Goal: Transaction & Acquisition: Purchase product/service

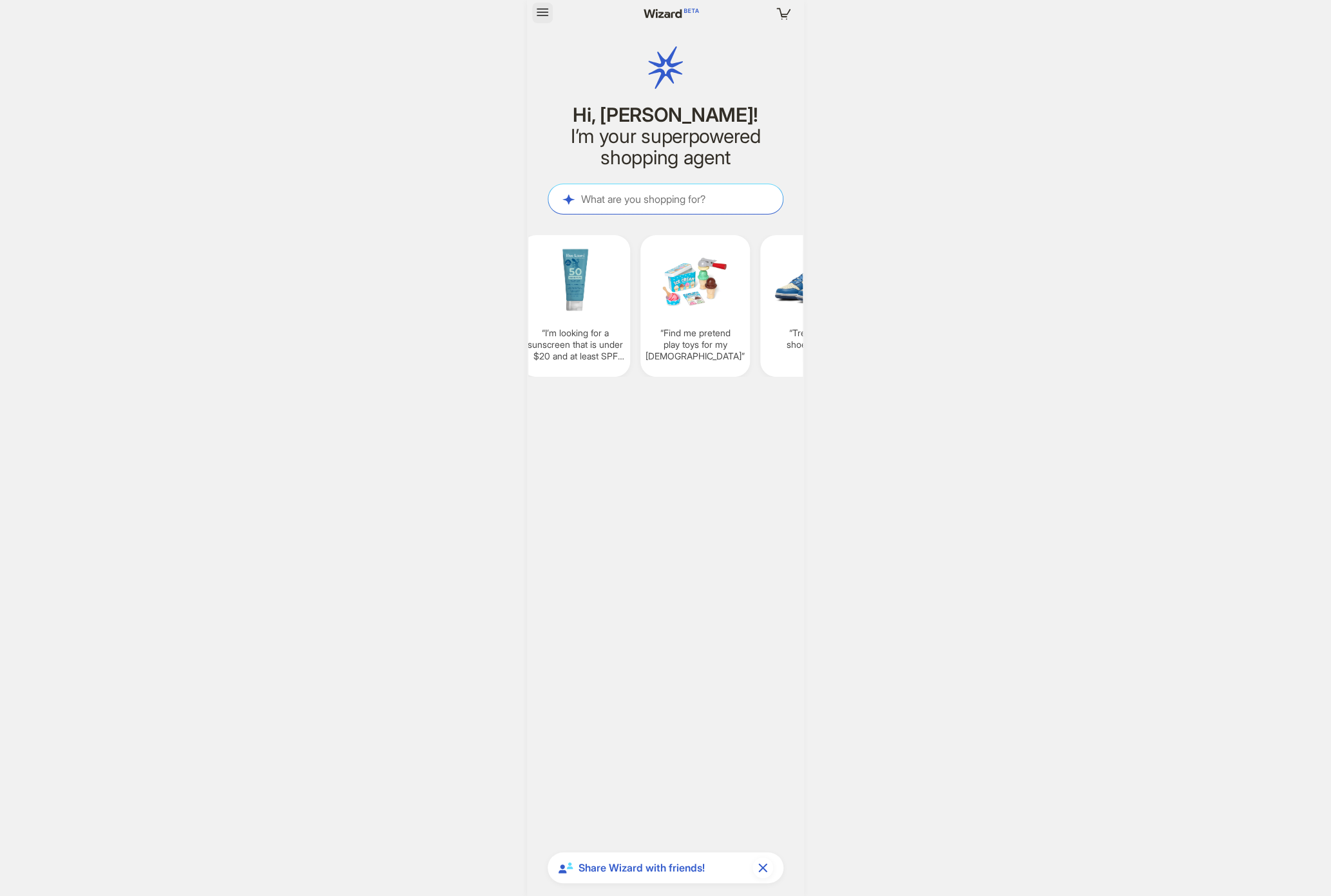
scroll to position [2596, 0]
click at [540, 14] on icon "button" at bounding box center [542, 12] width 15 height 15
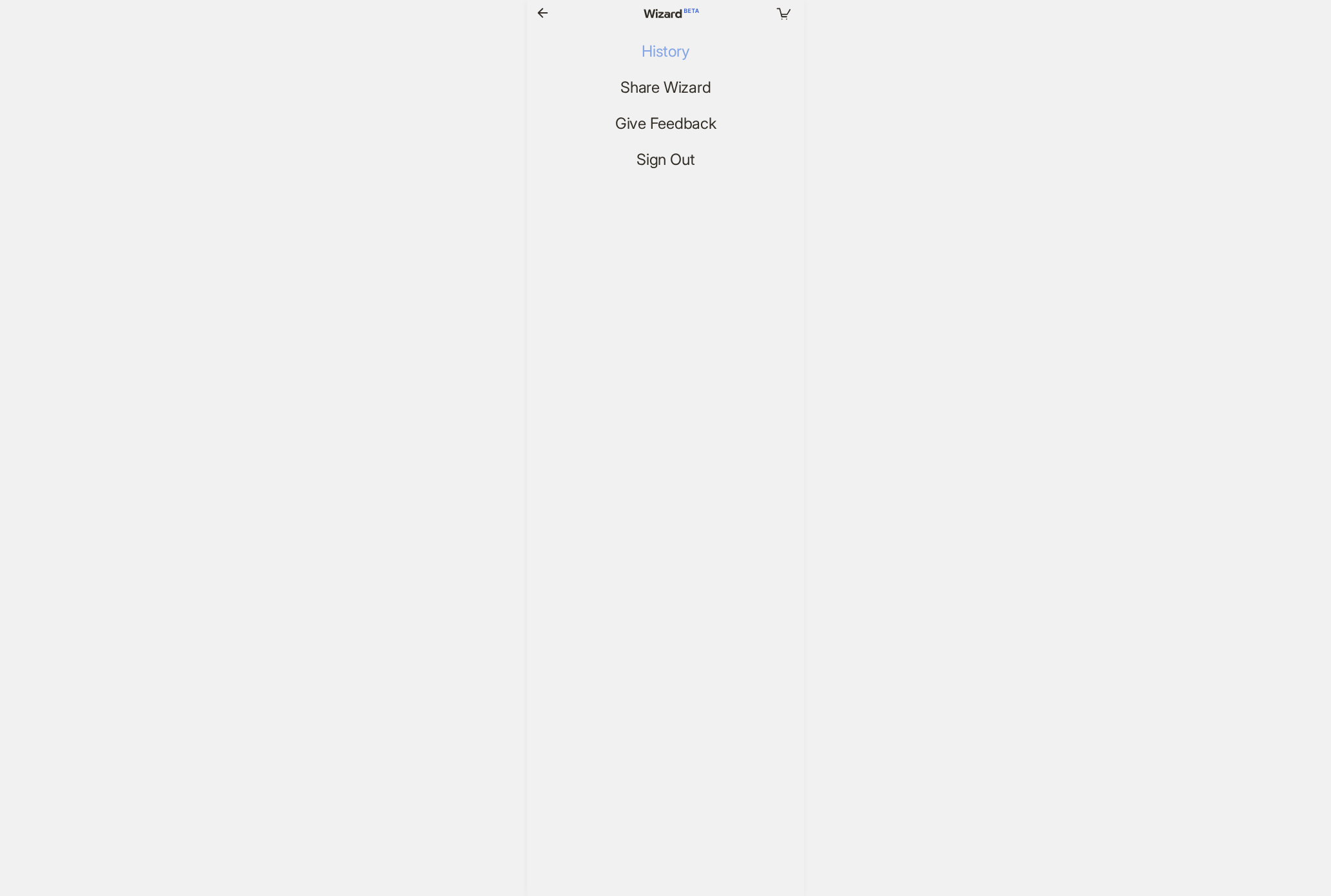
click at [647, 50] on span "History" at bounding box center [665, 52] width 48 height 19
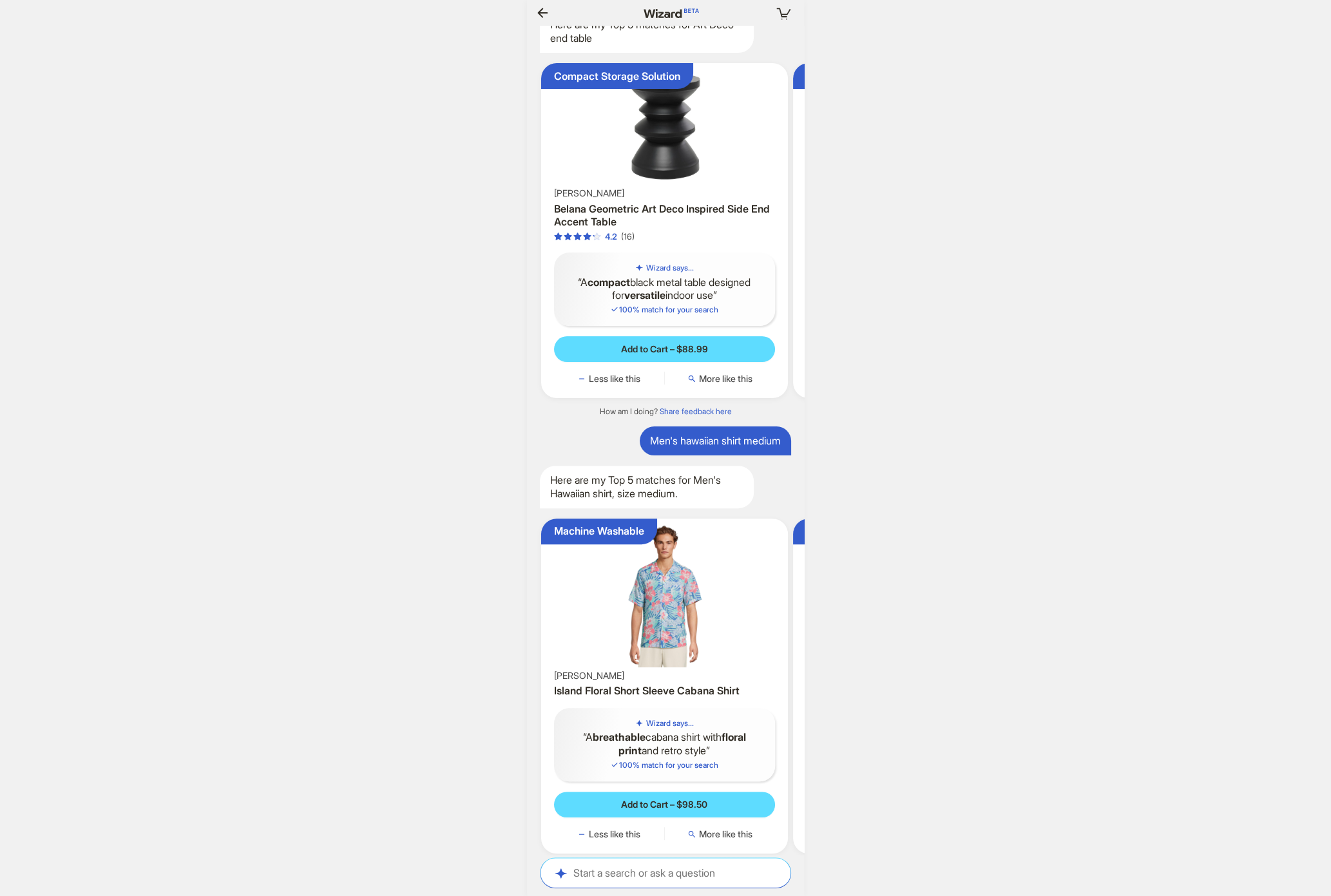
scroll to position [2596, 0]
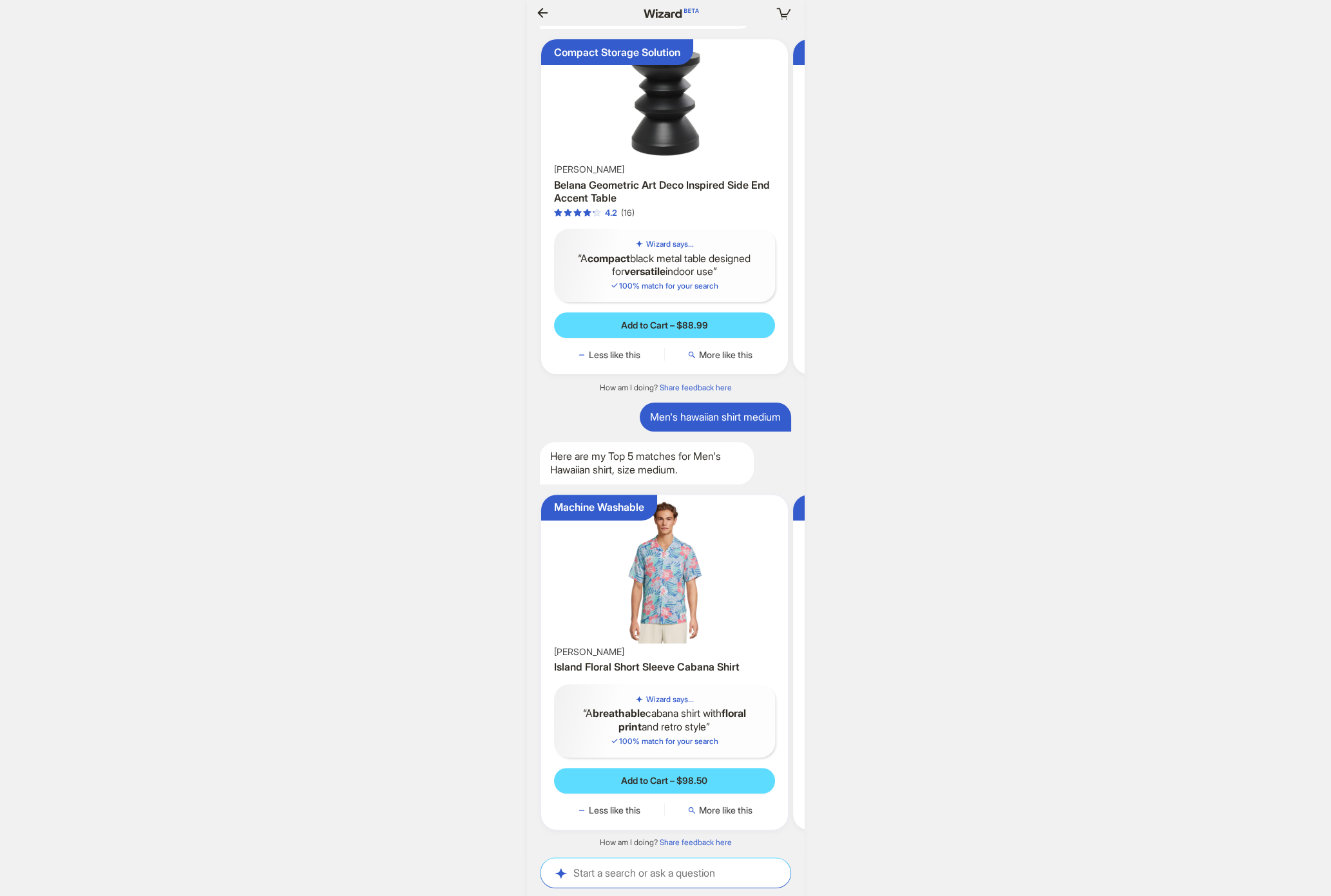
click at [731, 556] on img at bounding box center [664, 572] width 237 height 143
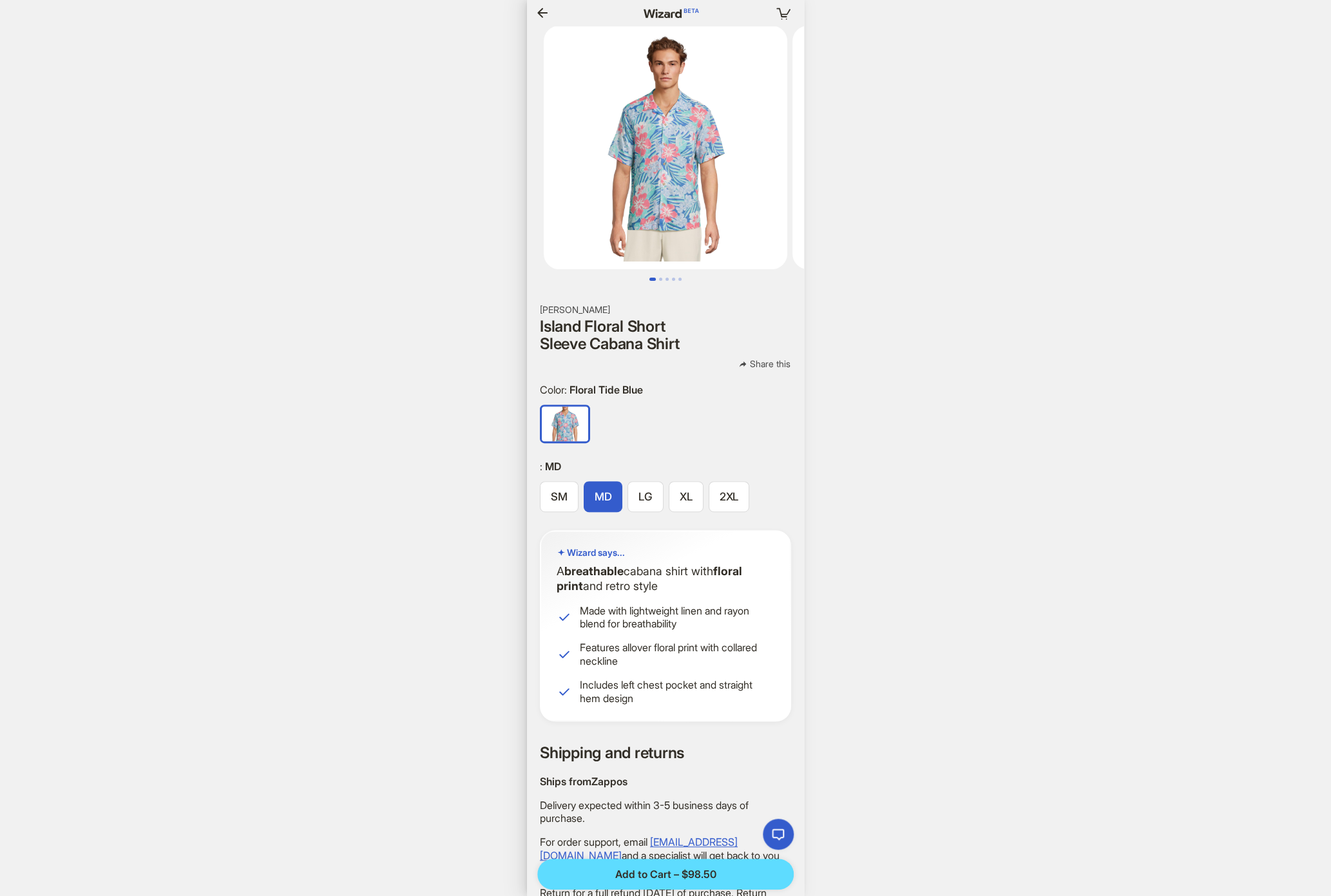
scroll to position [0, 1009]
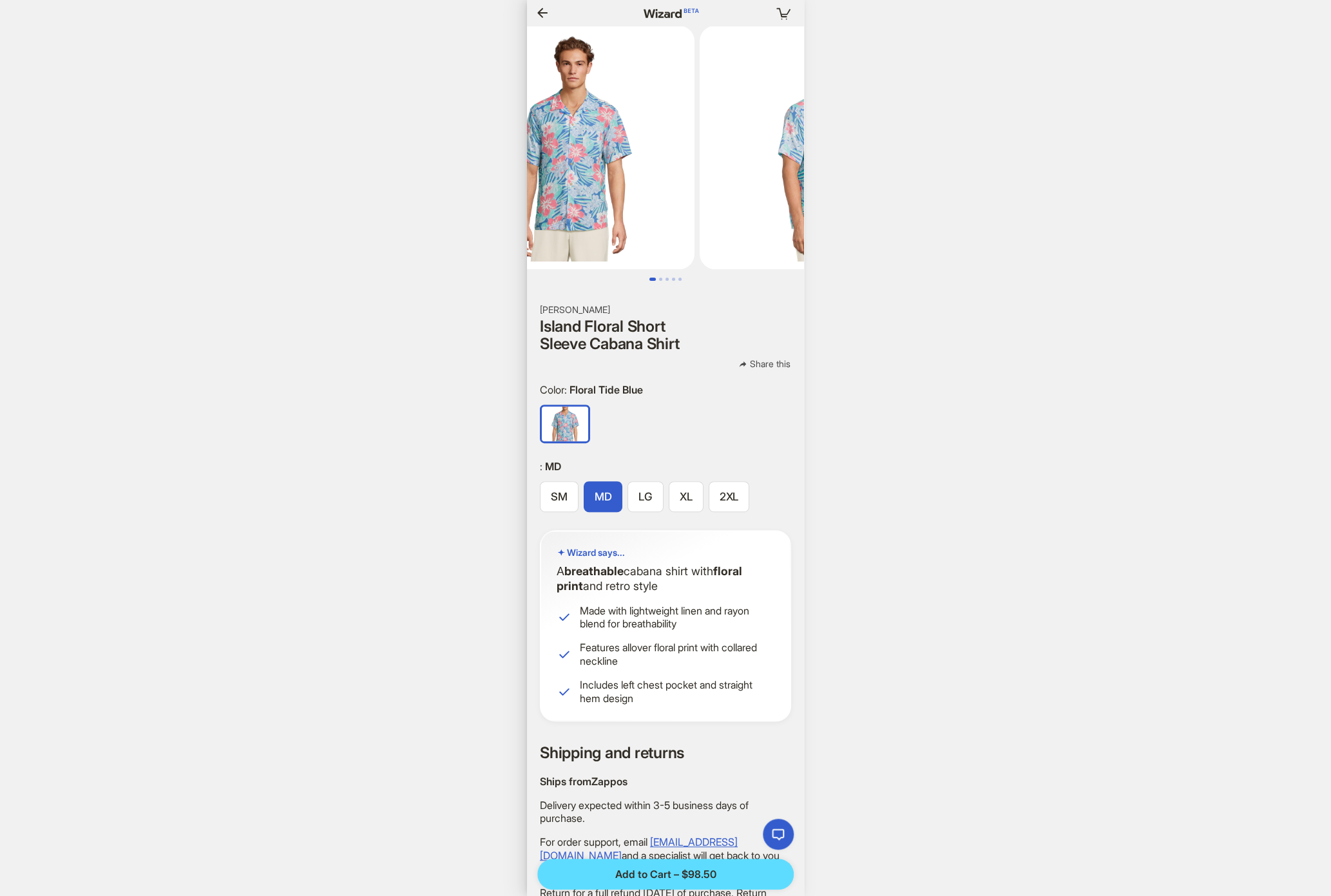
drag, startPoint x: 761, startPoint y: 123, endPoint x: 651, endPoint y: 116, distance: 110.2
click at [658, 112] on ul at bounding box center [666, 147] width 277 height 243
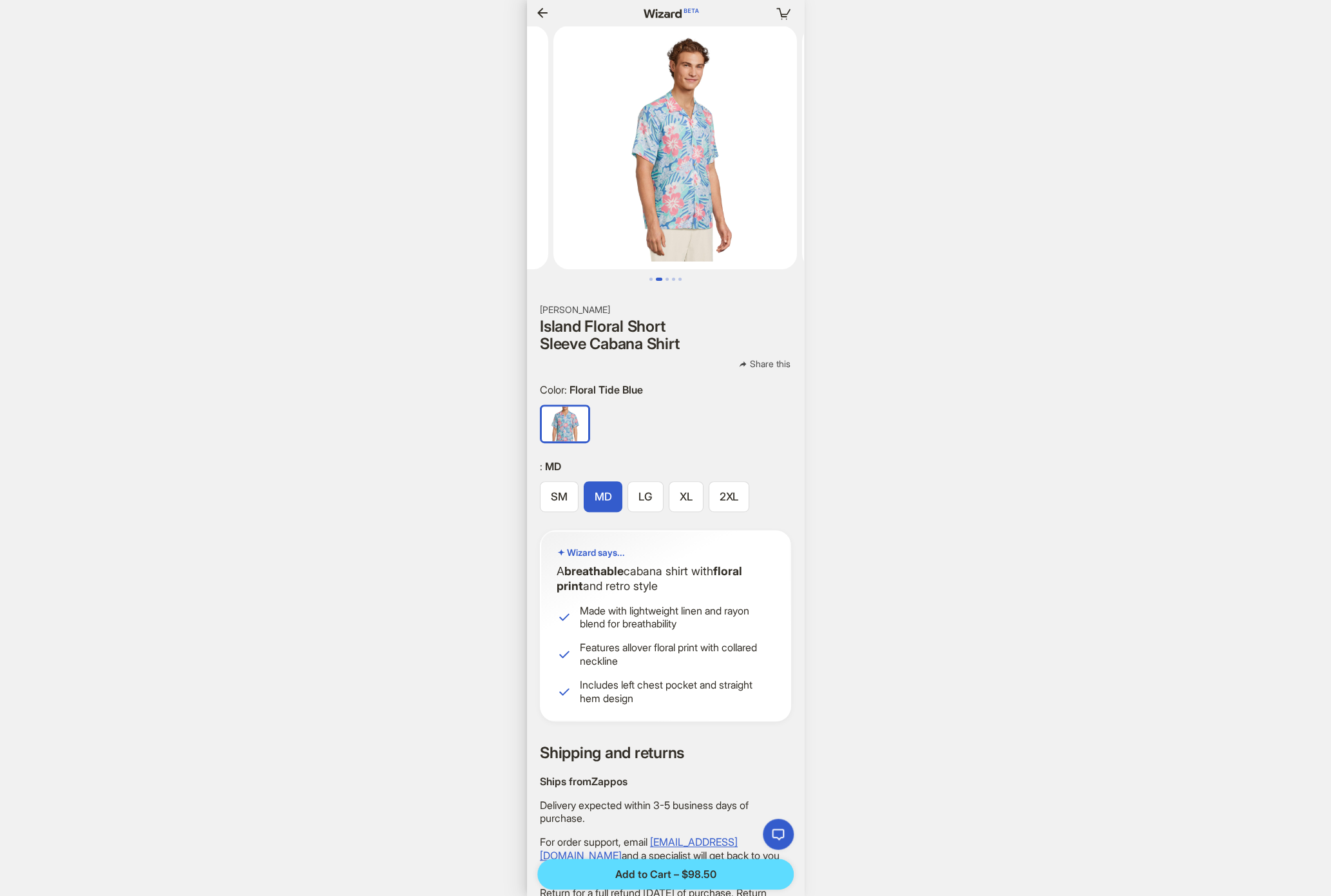
click at [544, 12] on icon "button" at bounding box center [542, 12] width 15 height 15
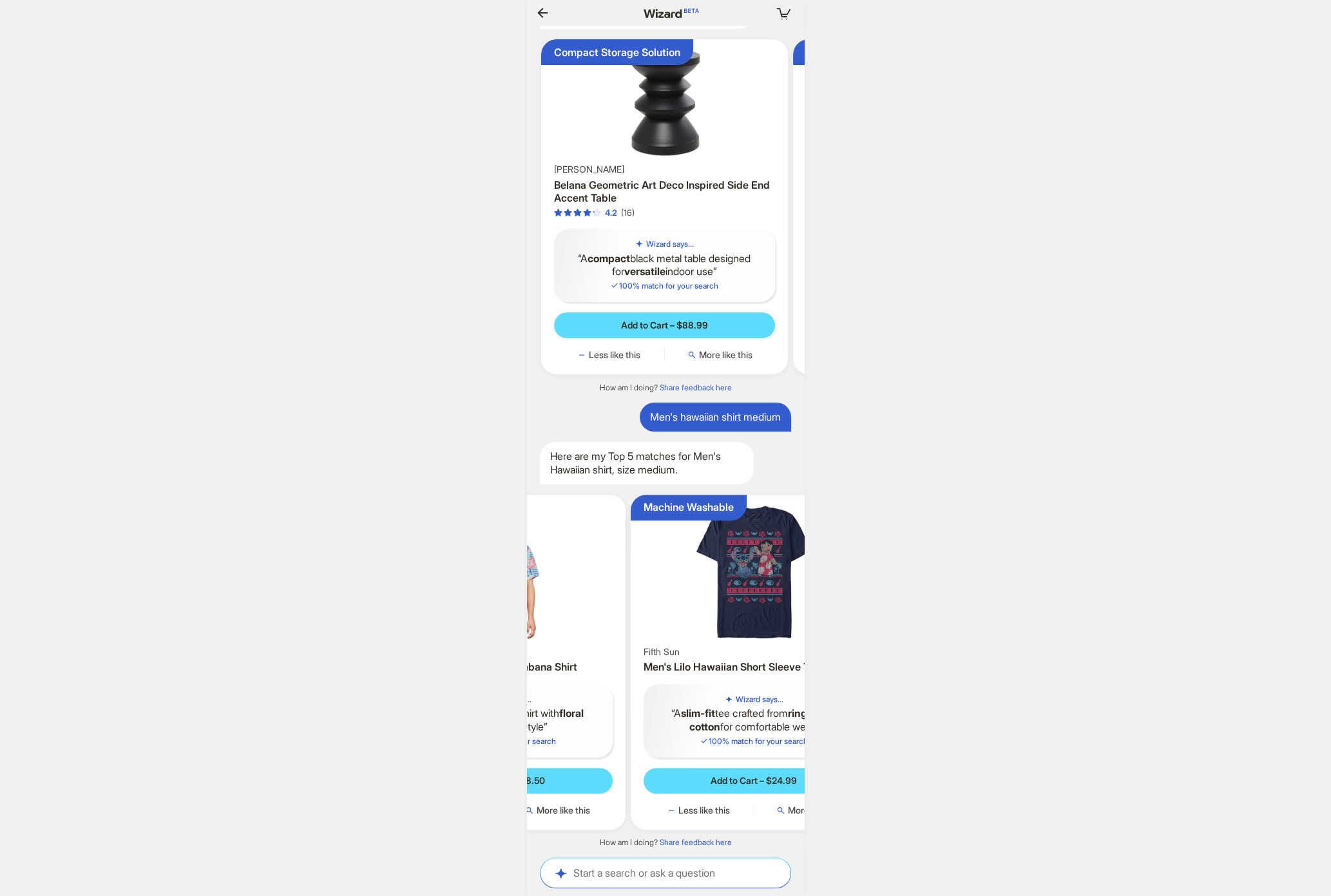
drag, startPoint x: 766, startPoint y: 603, endPoint x: 644, endPoint y: 584, distance: 123.5
click at [647, 585] on ul "Machine Washable vineyard vines Island Floral Short Sleeve Cabana Shirt Wizard …" at bounding box center [666, 661] width 290 height 355
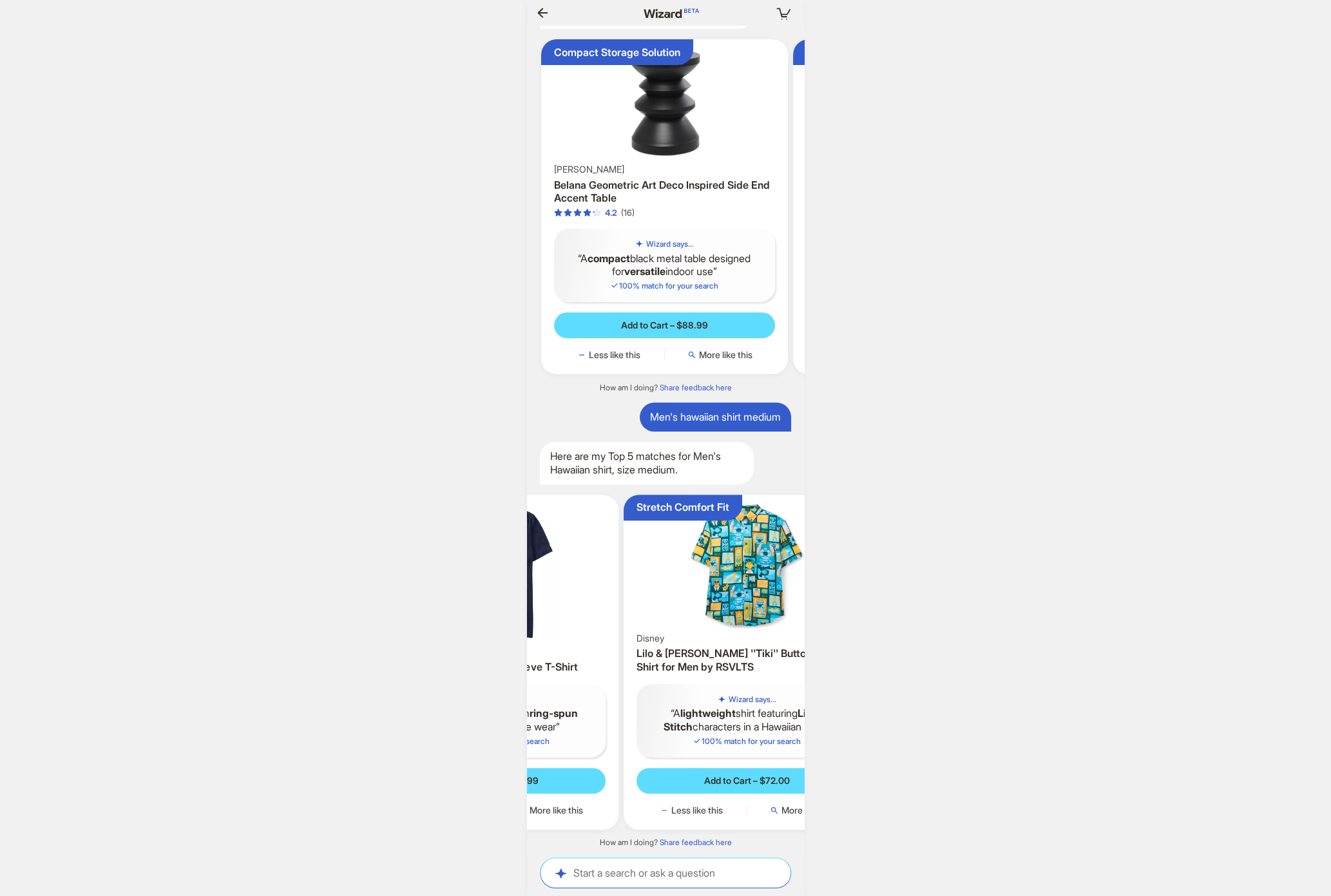
drag, startPoint x: 700, startPoint y: 575, endPoint x: 566, endPoint y: 561, distance: 134.7
click at [566, 561] on img at bounding box center [495, 572] width 237 height 143
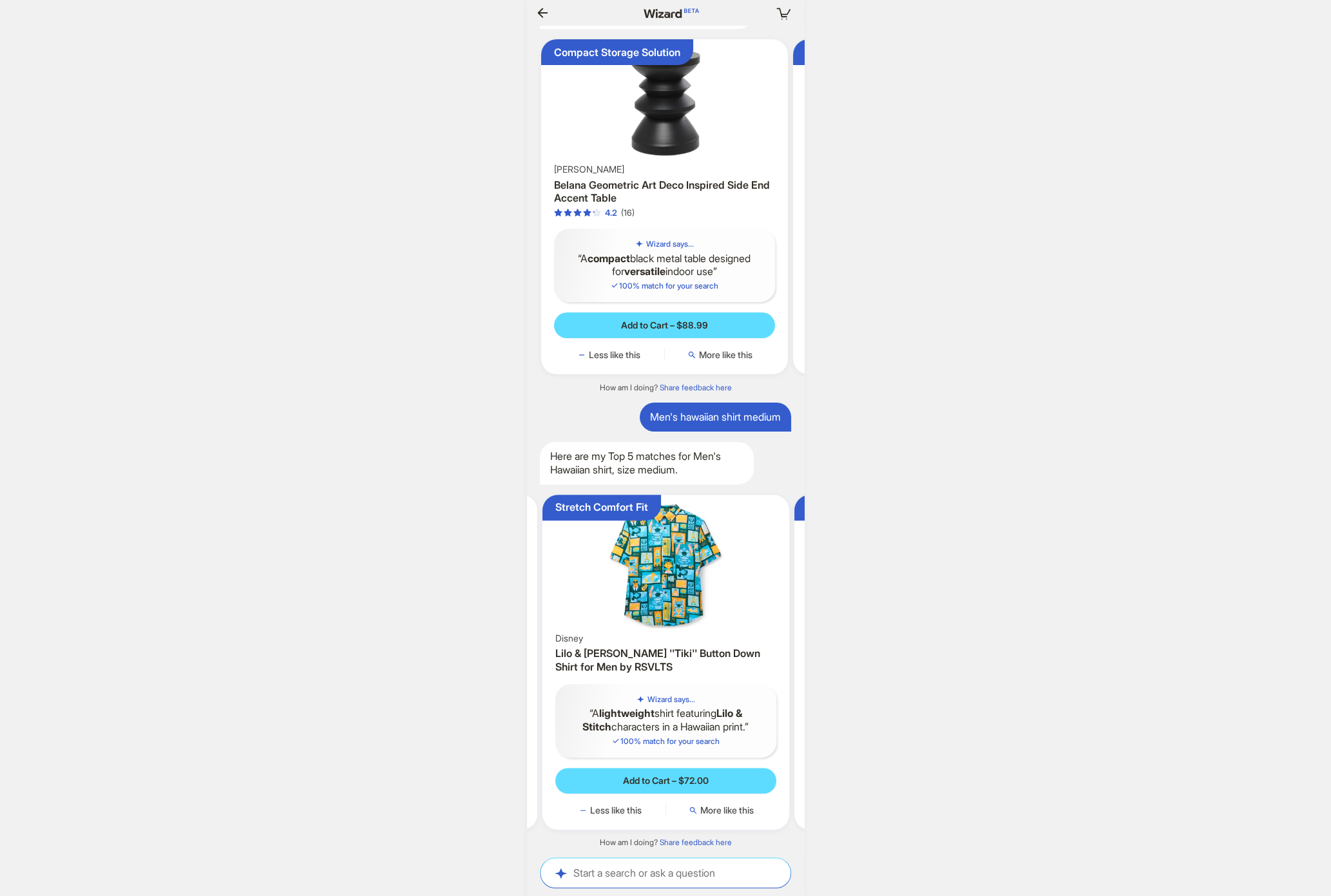
click at [648, 568] on img at bounding box center [666, 565] width 237 height 130
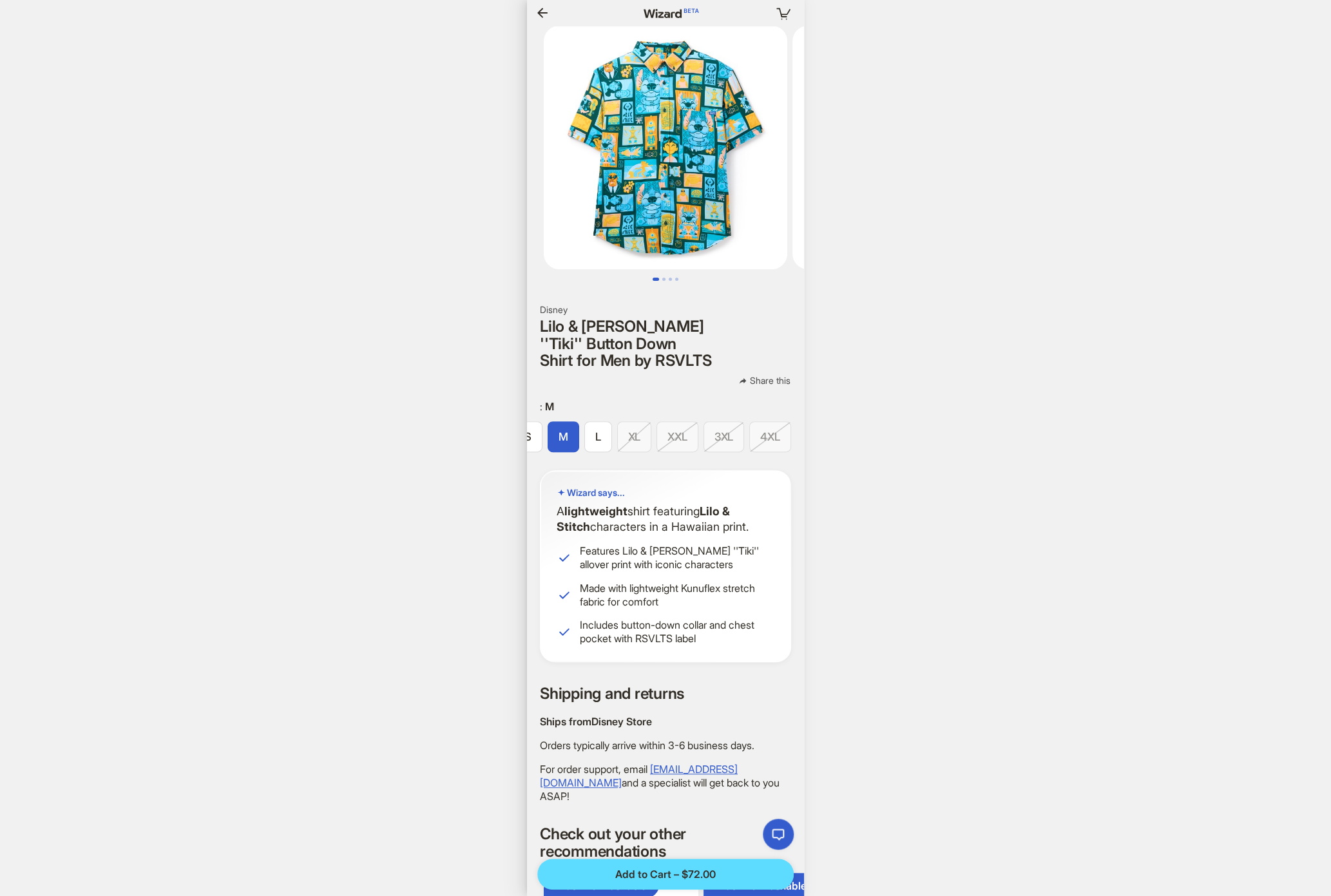
click at [546, 14] on icon "button" at bounding box center [542, 12] width 10 height 10
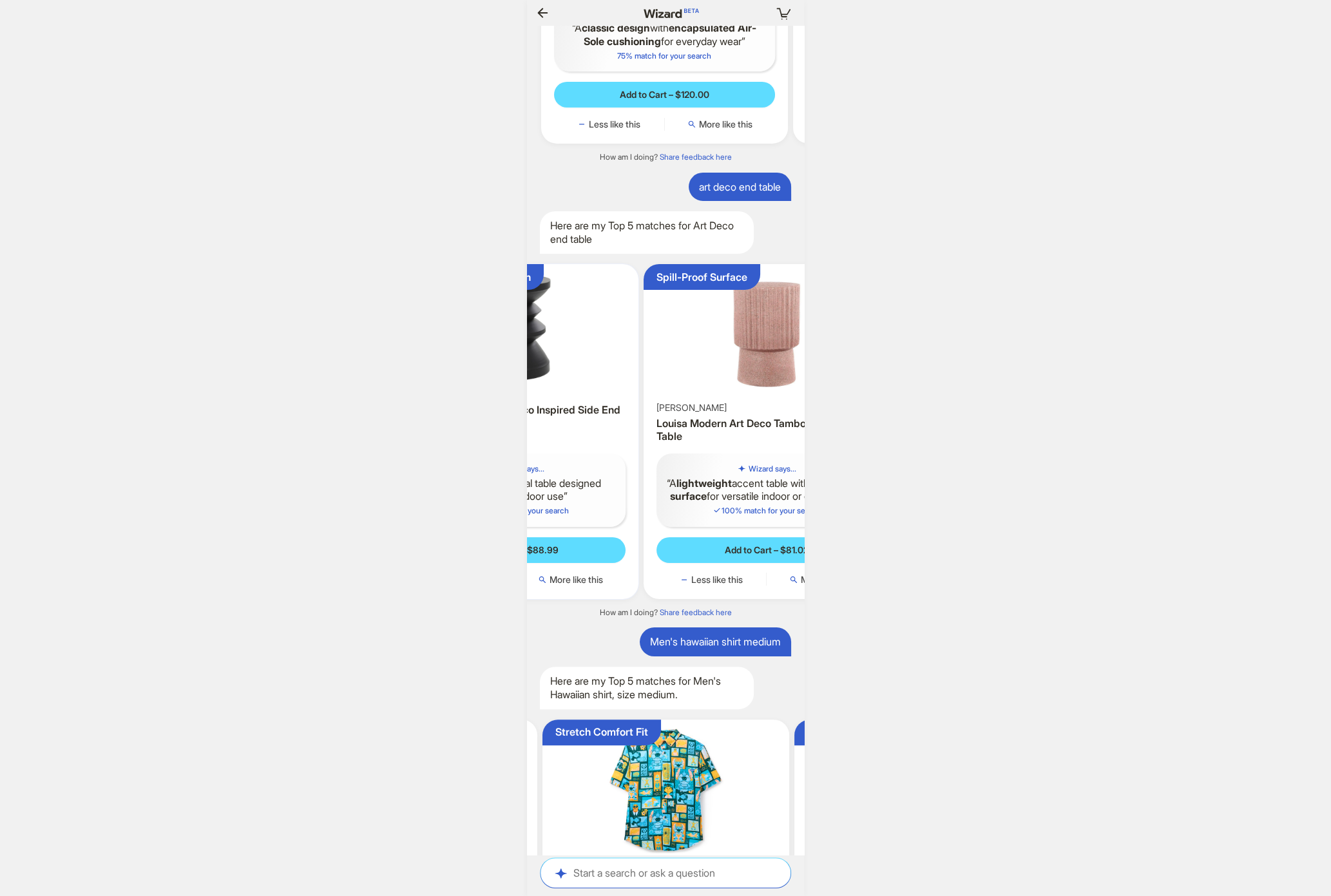
drag, startPoint x: 707, startPoint y: 371, endPoint x: 574, endPoint y: 339, distance: 136.8
click at [574, 339] on img at bounding box center [515, 327] width 237 height 117
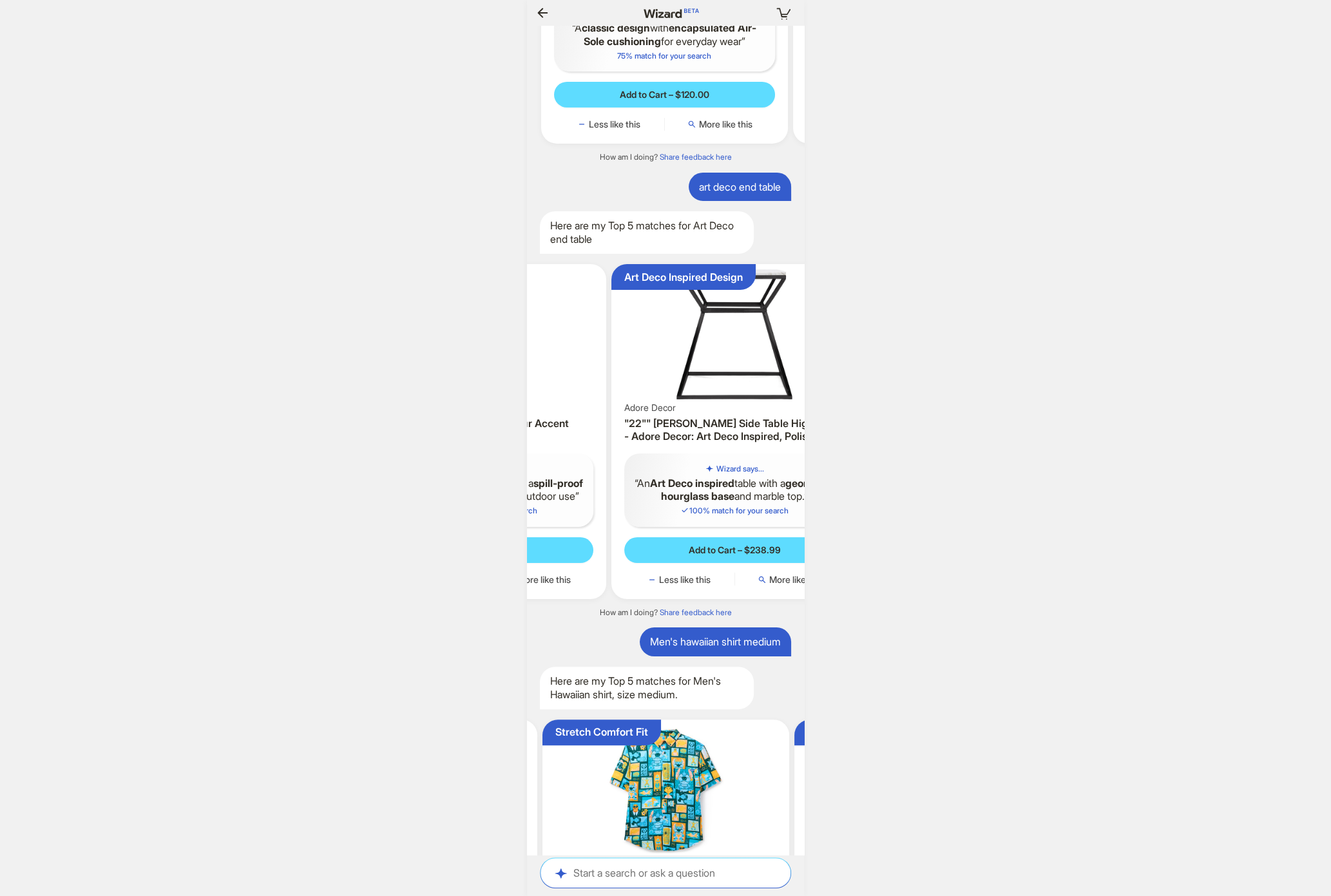
drag, startPoint x: 735, startPoint y: 377, endPoint x: 477, endPoint y: 330, distance: 262.2
click at [535, 338] on ul "Compact Storage Solution Wade Logan Belana Geometric Art Deco Inspired Side End…" at bounding box center [666, 432] width 290 height 356
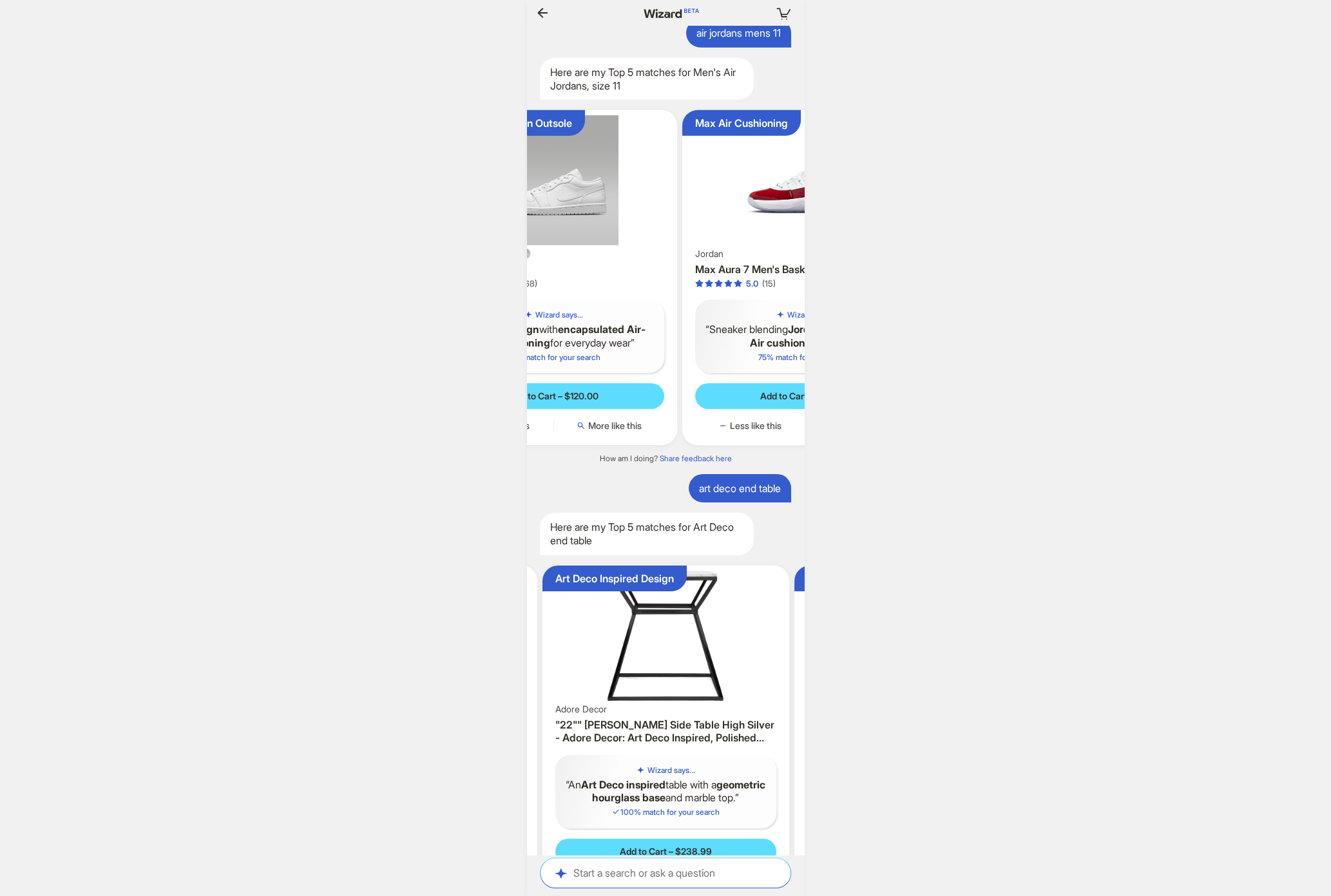
drag, startPoint x: 760, startPoint y: 277, endPoint x: 550, endPoint y: 250, distance: 211.7
click at [550, 250] on ul "Enhanced Traction Outsole Jordan Air Jordan 1 Low 4.8 (2,068) Wizard says... A …" at bounding box center [666, 278] width 290 height 356
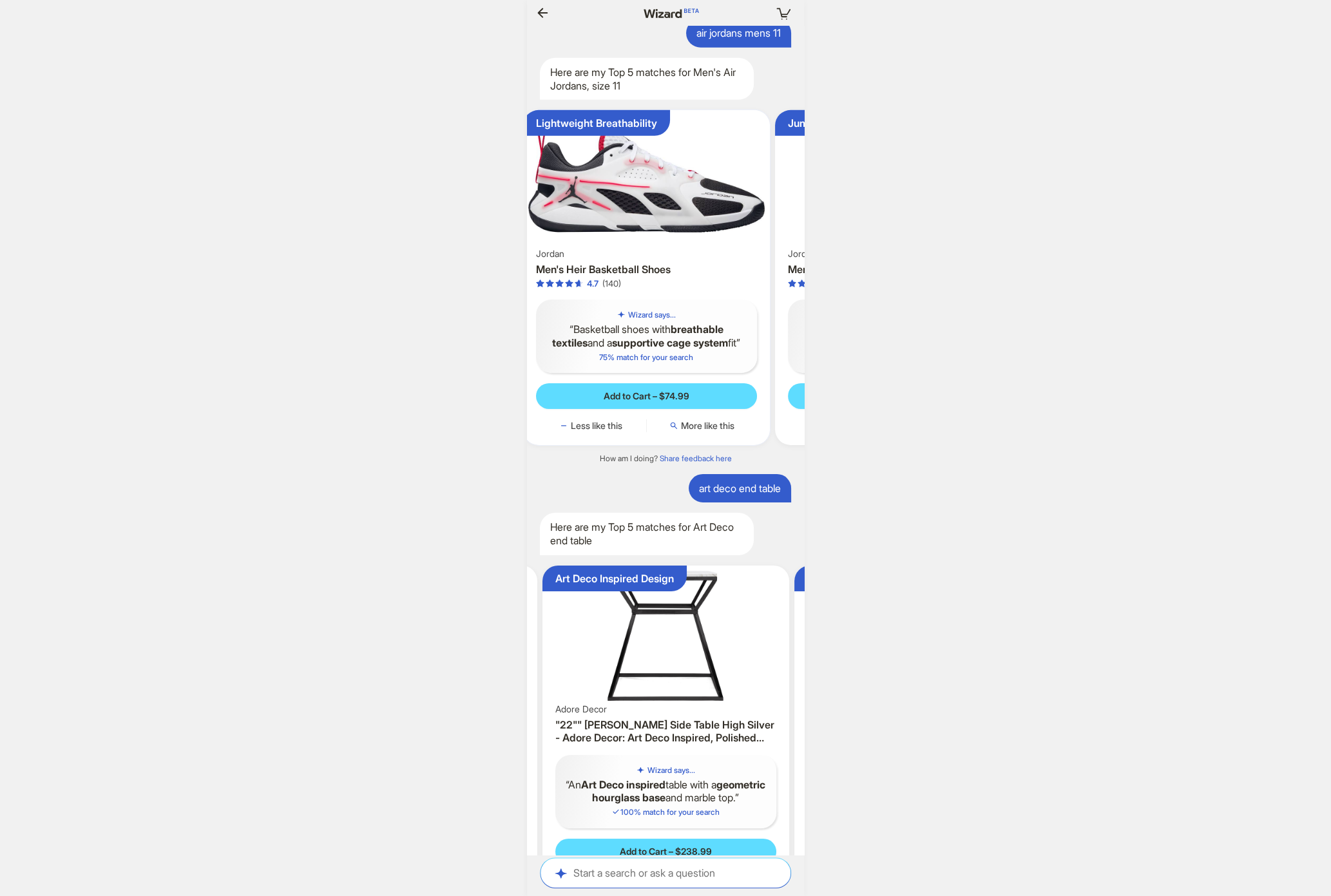
drag, startPoint x: 713, startPoint y: 251, endPoint x: 542, endPoint y: 221, distance: 173.6
click at [522, 212] on div "Your cart is empty Hi, Dennis! I’m your superpowered shopping agent What are yo…" at bounding box center [665, 448] width 1331 height 896
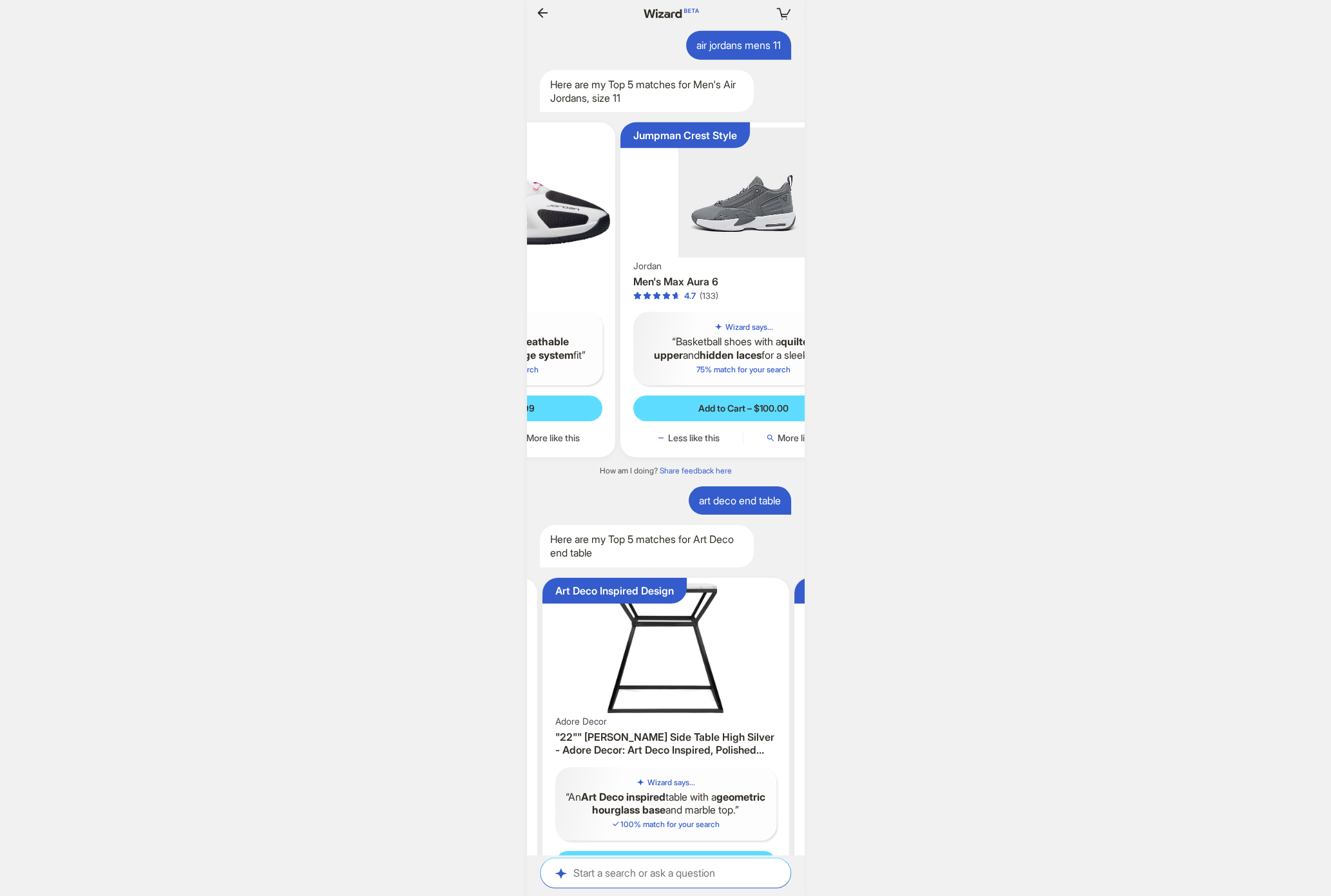
drag, startPoint x: 739, startPoint y: 272, endPoint x: 566, endPoint y: 250, distance: 174.4
click at [575, 250] on ul "Enhanced Traction Outsole Jordan Air Jordan 1 Low 4.8 (2,068) Wizard says... A …" at bounding box center [666, 290] width 290 height 356
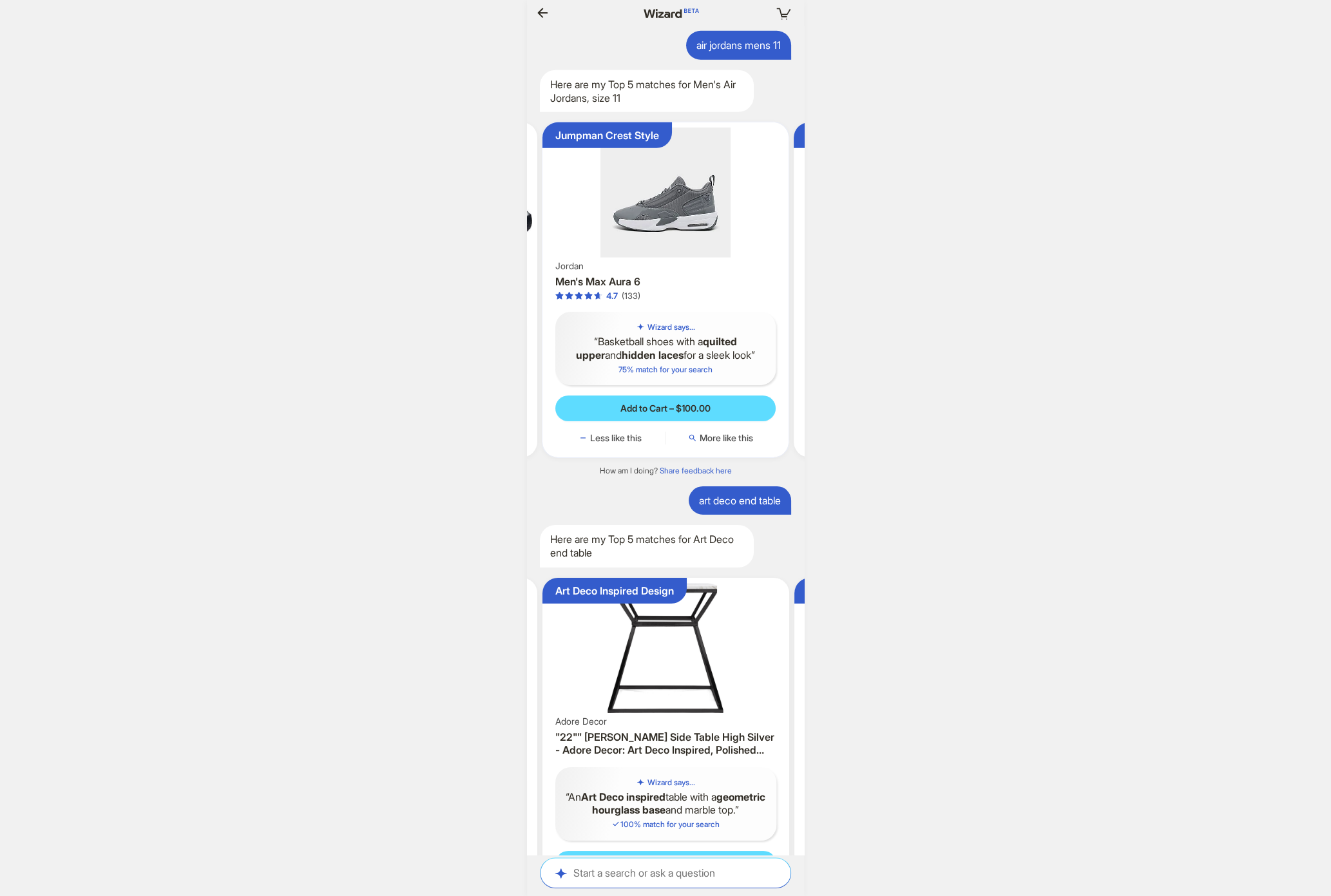
click at [666, 246] on img at bounding box center [666, 192] width 237 height 130
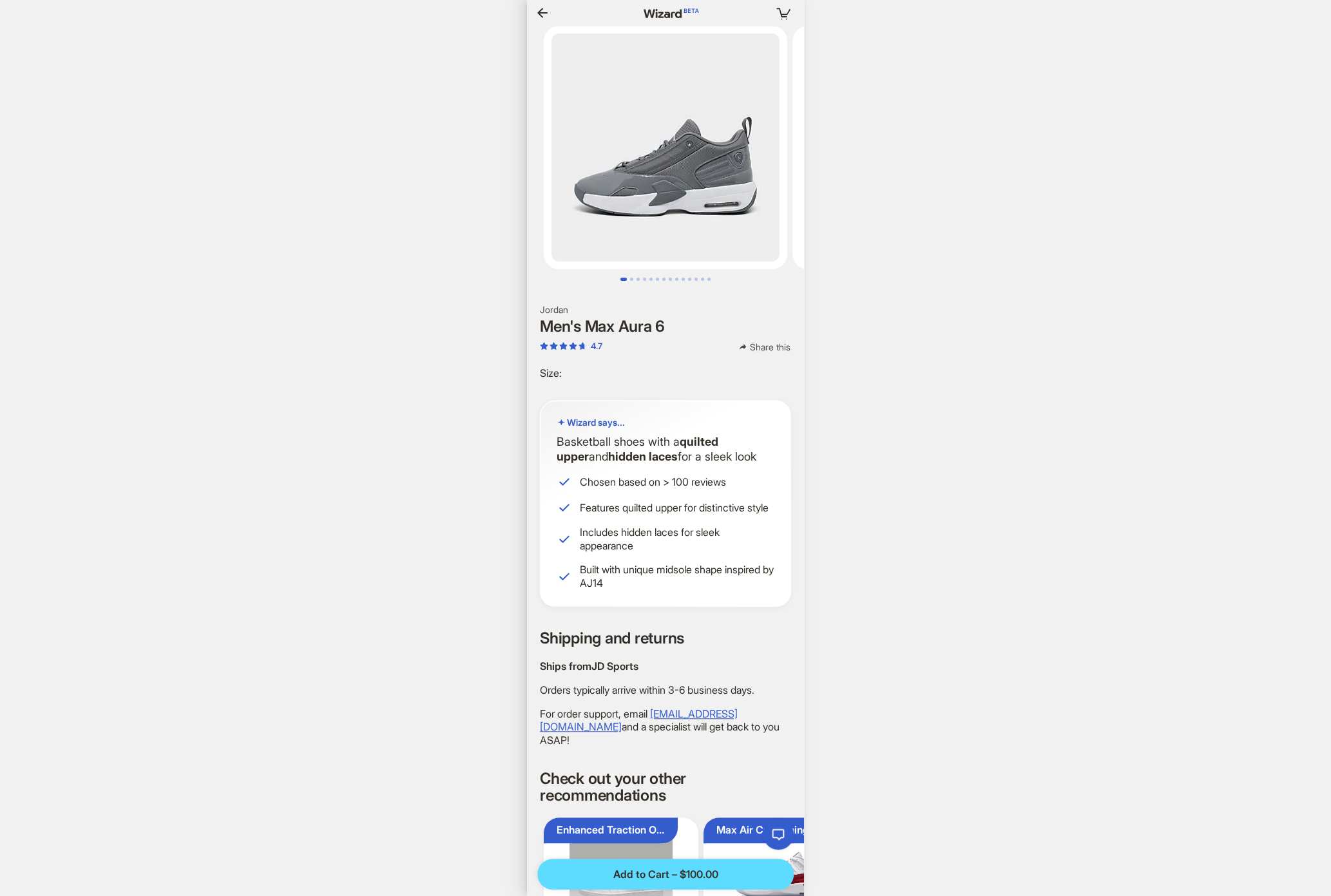
click at [569, 366] on label "Size :" at bounding box center [666, 373] width 251 height 14
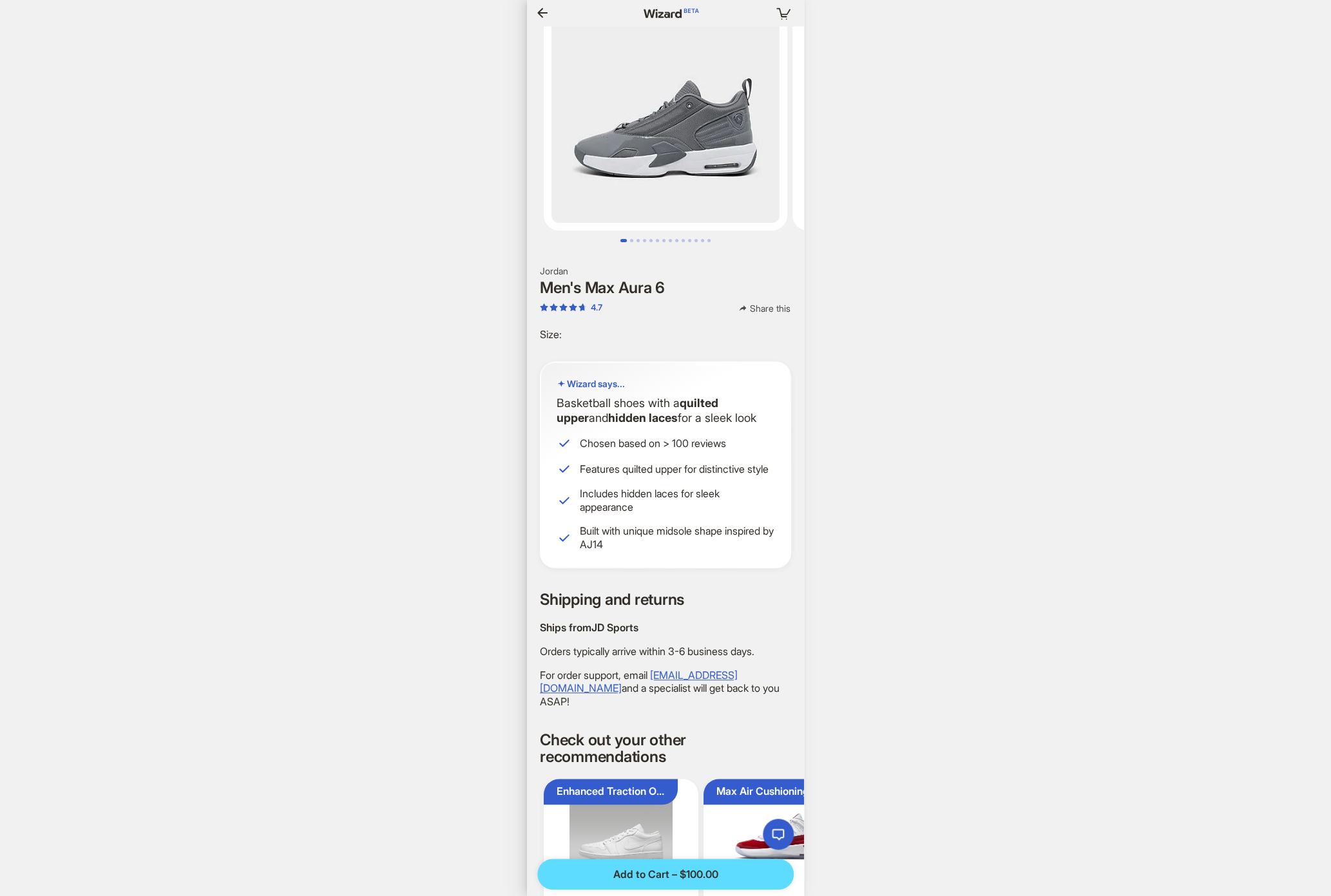
click at [373, 430] on div "Your cart is empty Hi, Dennis! I’m your superpowered shopping agent What are yo…" at bounding box center [665, 448] width 1331 height 896
click at [1038, 428] on div "Your cart is empty Hi, Dennis! I’m your superpowered shopping agent What are yo…" at bounding box center [665, 448] width 1331 height 896
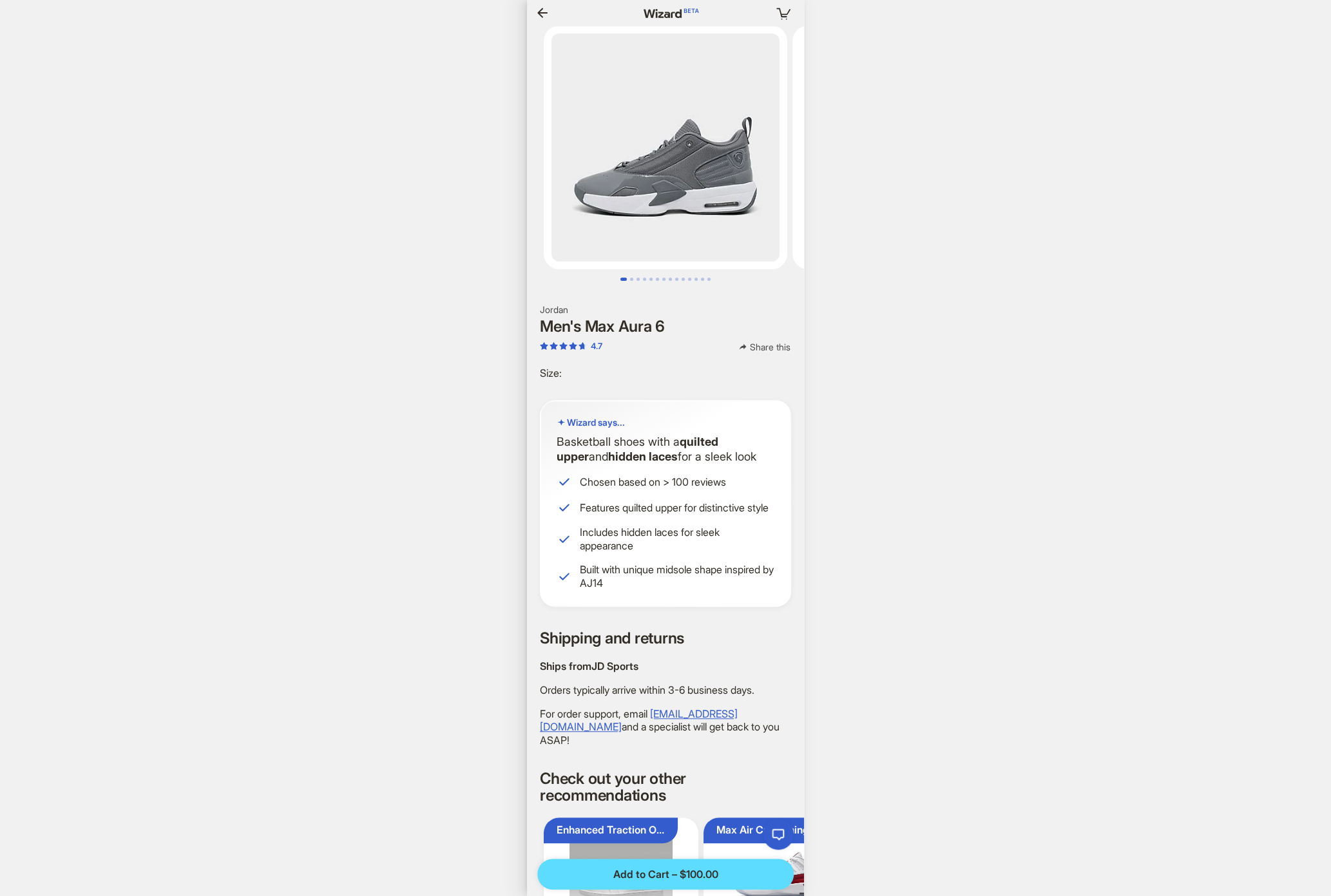
click at [753, 341] on span "Share this" at bounding box center [770, 347] width 41 height 12
click at [753, 341] on span "Share this" at bounding box center [770, 347] width 41 height 12
click at [1023, 393] on div "Your cart is empty Hi, Dennis! I’m your superpowered shopping agent What are yo…" at bounding box center [665, 448] width 1331 height 896
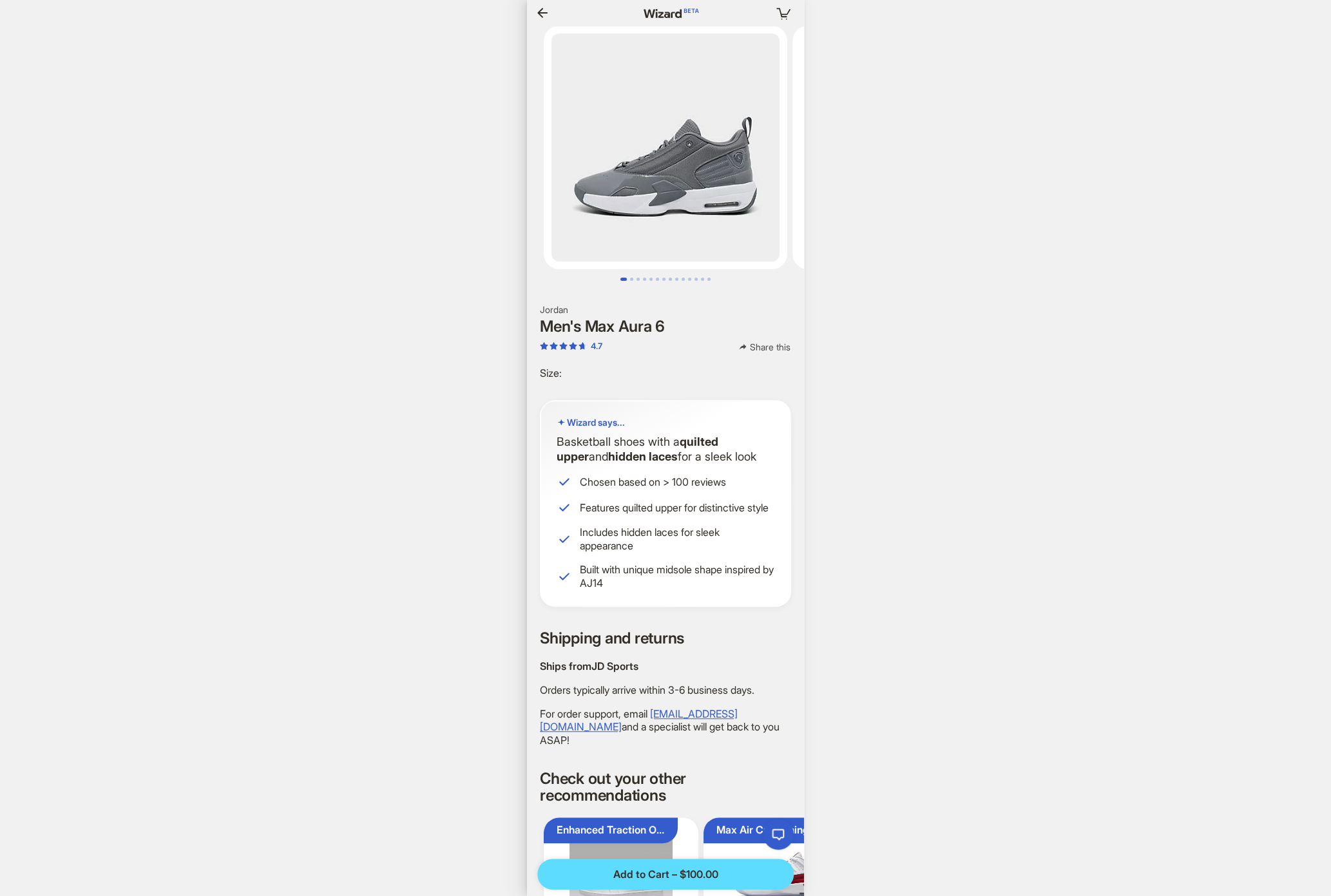
click at [1067, 240] on div "Your cart is empty Hi, Dennis! I’m your superpowered shopping agent What are yo…" at bounding box center [665, 448] width 1331 height 896
click at [1248, 59] on div "Your cart is empty Hi, Dennis! I’m your superpowered shopping agent What are yo…" at bounding box center [665, 448] width 1331 height 896
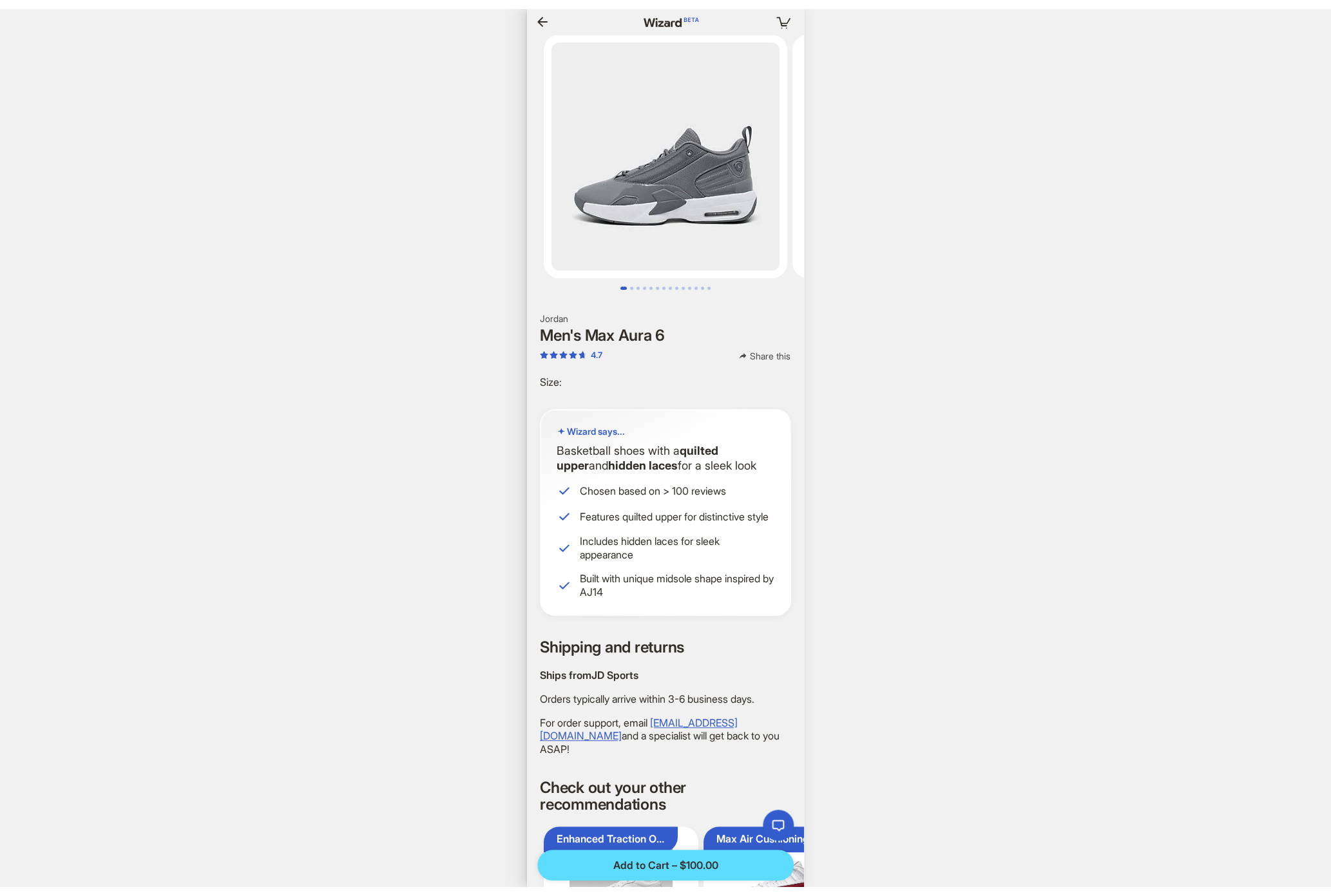
scroll to position [0, 1268]
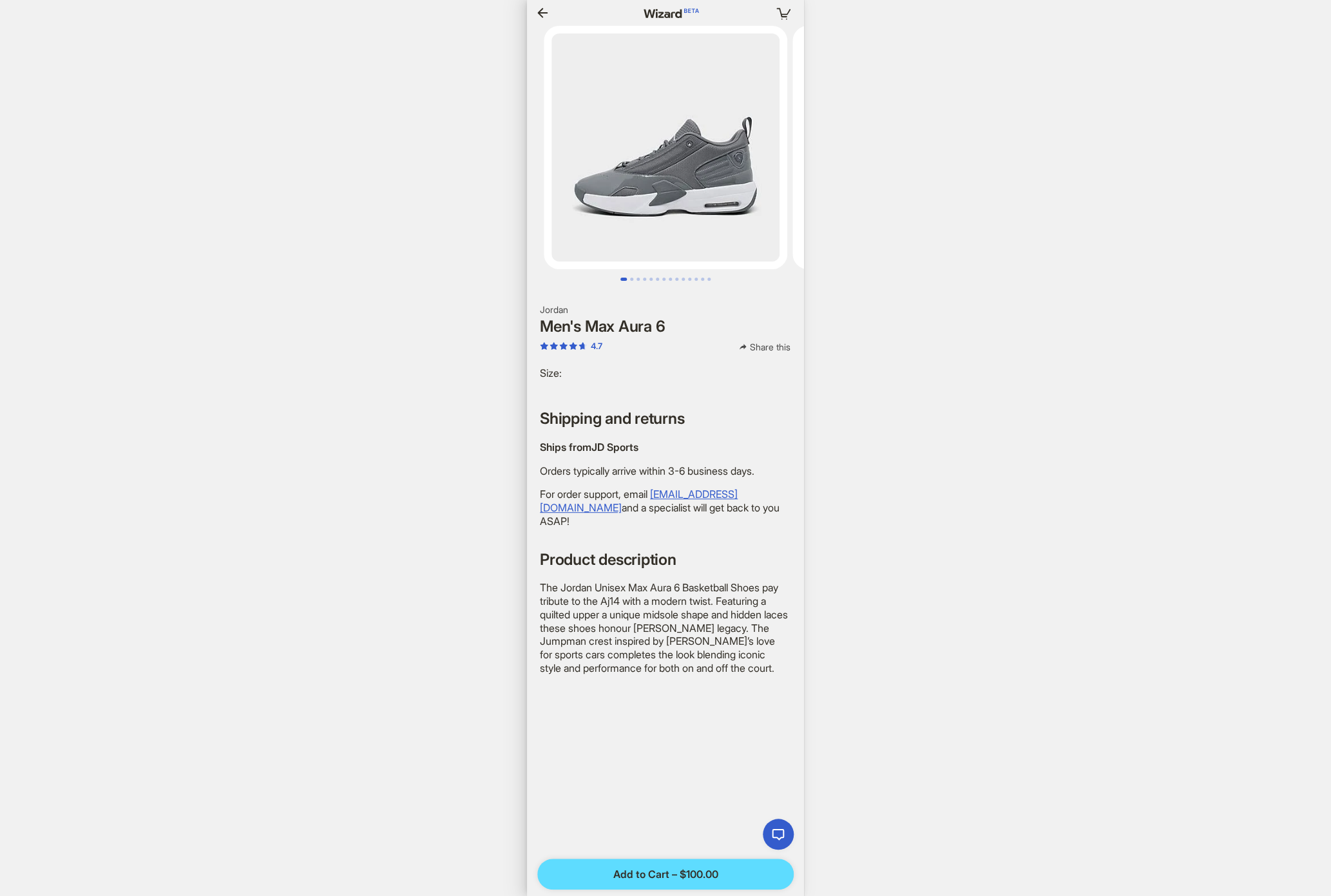
scroll to position [2596, 0]
